Goal: Navigation & Orientation: Understand site structure

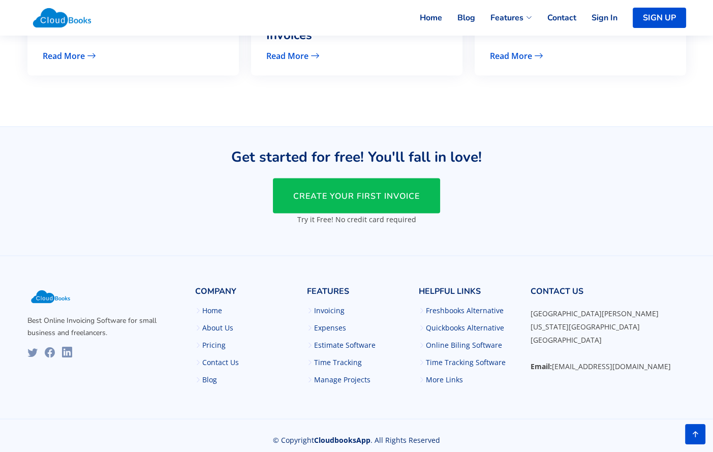
scroll to position [2487, 0]
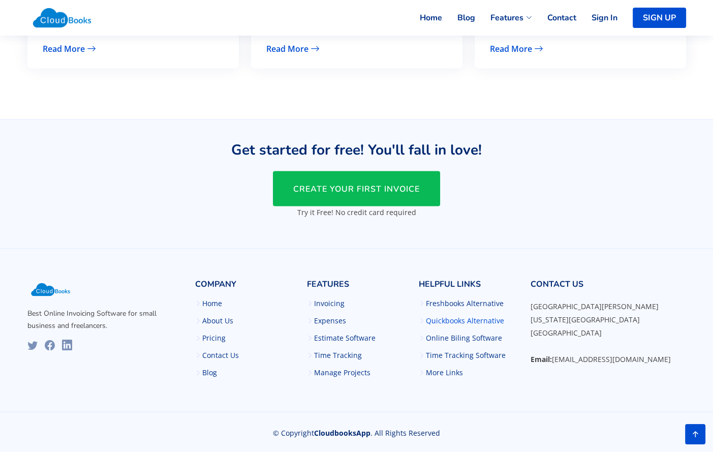
click at [466, 317] on link "Quickbooks Alternative" at bounding box center [465, 319] width 78 height 7
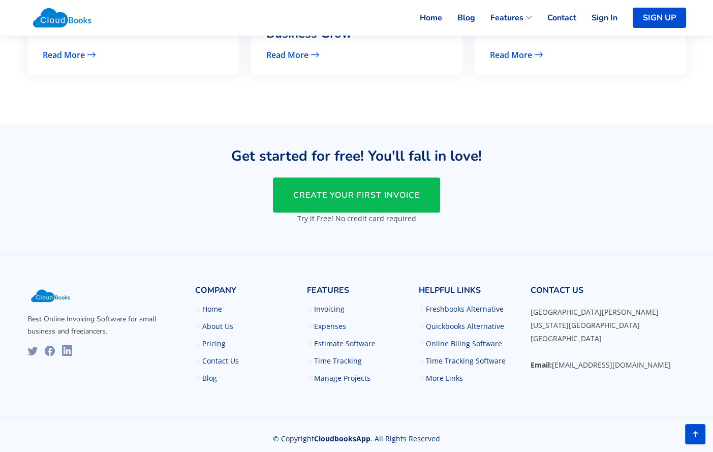
scroll to position [1610, 0]
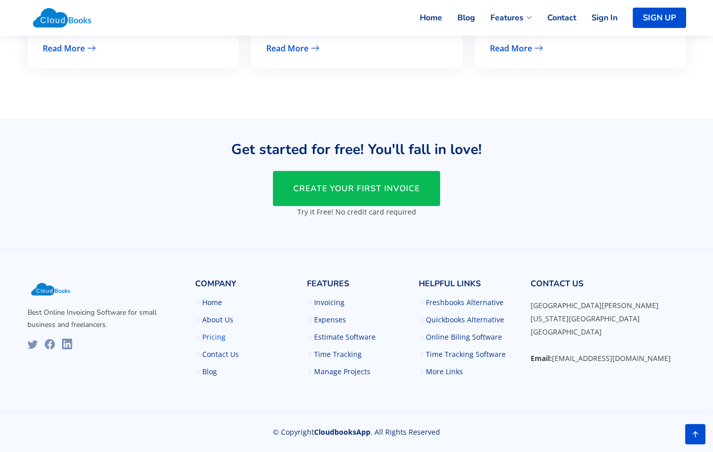
click at [217, 336] on link "Pricing" at bounding box center [213, 336] width 23 height 7
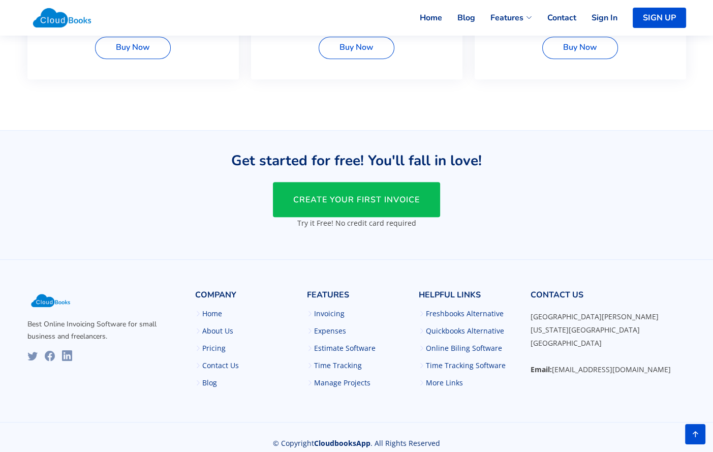
scroll to position [773, 0]
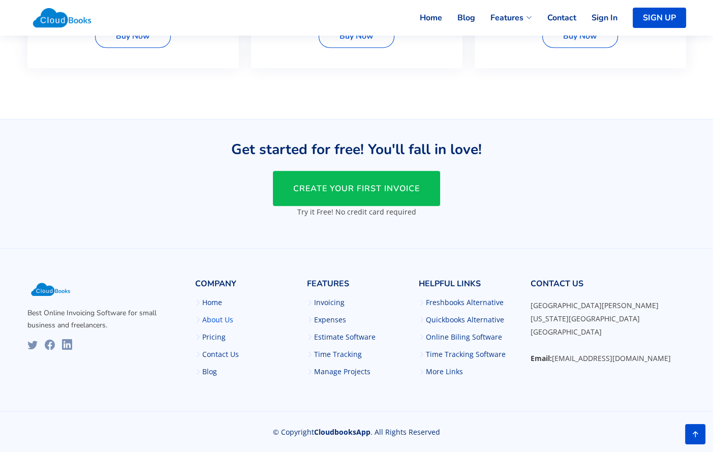
click at [225, 317] on link "About Us" at bounding box center [217, 319] width 31 height 7
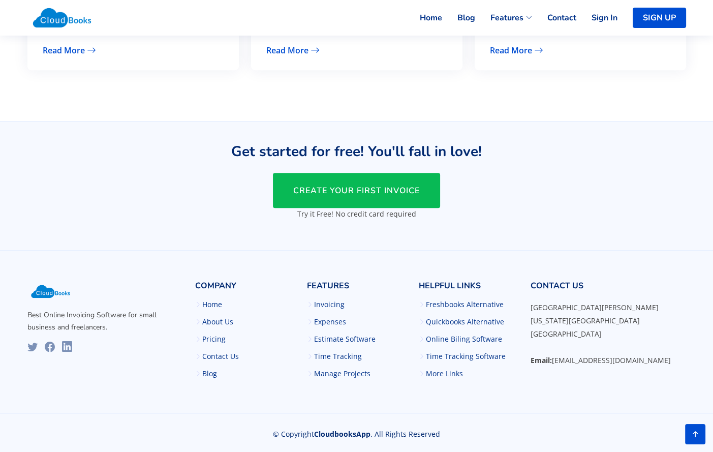
scroll to position [1317, 0]
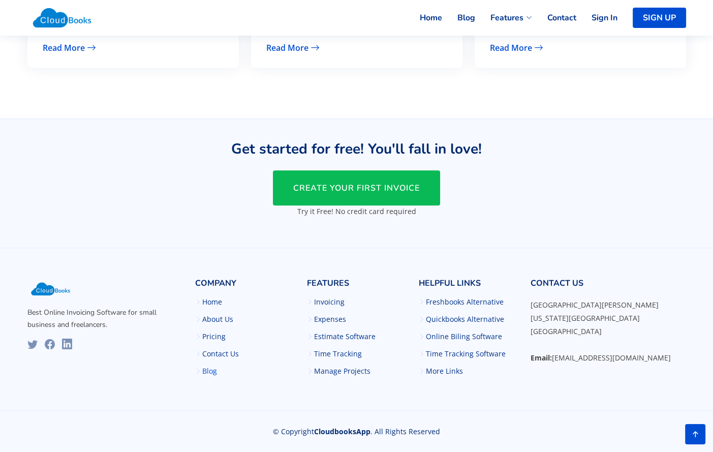
click at [210, 370] on link "Blog" at bounding box center [209, 370] width 15 height 7
